Goal: Task Accomplishment & Management: Manage account settings

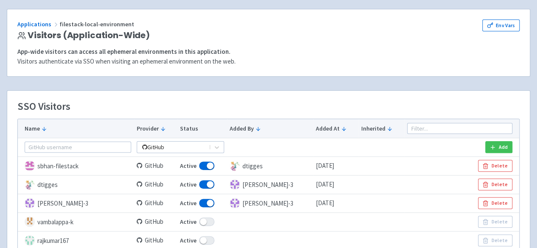
scroll to position [42, 0]
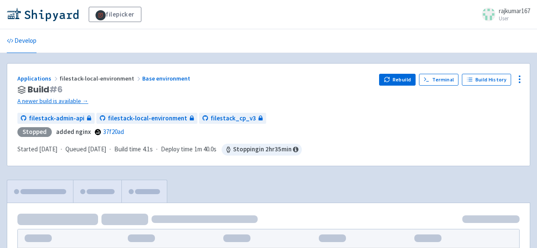
scroll to position [42, 0]
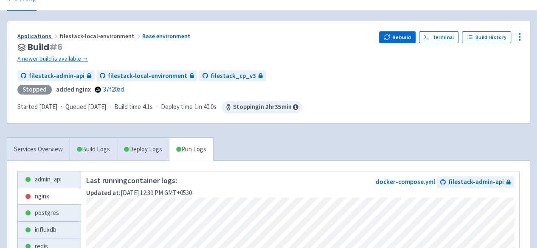
click at [36, 36] on link "Applications" at bounding box center [38, 36] width 42 height 8
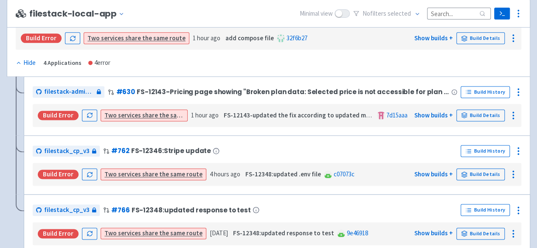
scroll to position [679, 0]
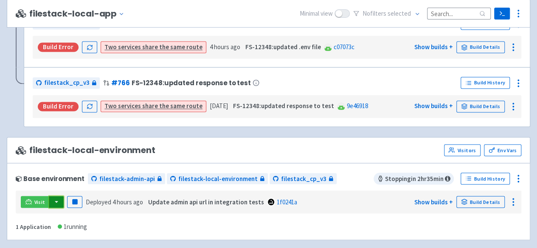
click at [57, 196] on button "button" at bounding box center [56, 202] width 14 height 12
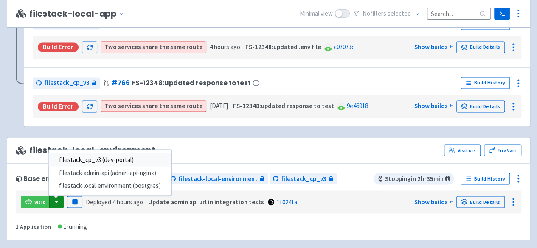
click at [126, 155] on link "filestack_cp_v3 (dev-portal)" at bounding box center [110, 159] width 122 height 13
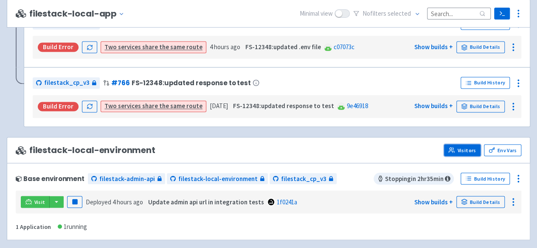
click at [466, 145] on link "Visitors" at bounding box center [462, 150] width 36 height 12
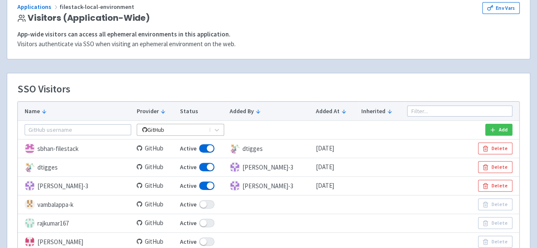
scroll to position [85, 0]
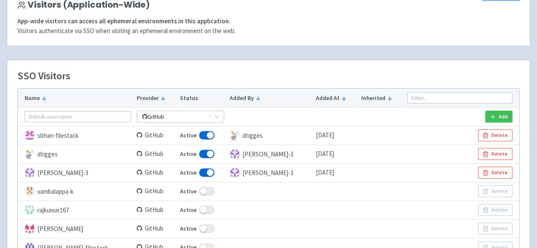
click at [213, 207] on span at bounding box center [206, 210] width 15 height 8
click at [185, 207] on input "Active" at bounding box center [183, 210] width 6 height 6
checkbox input "false"
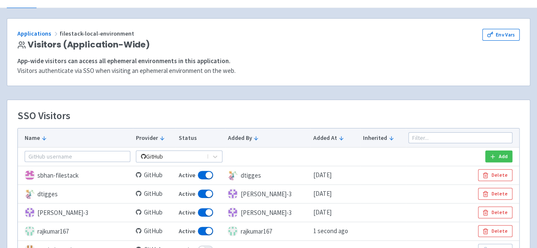
scroll to position [42, 0]
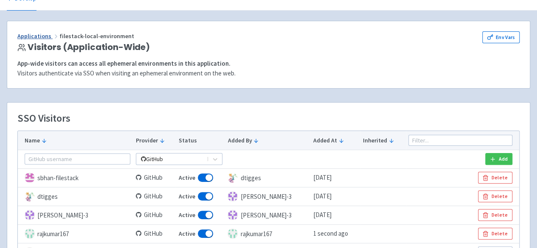
click at [40, 36] on link "Applications" at bounding box center [38, 36] width 42 height 8
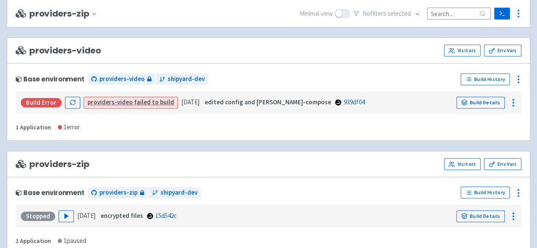
scroll to position [1786, 0]
